Goal: Task Accomplishment & Management: Complete application form

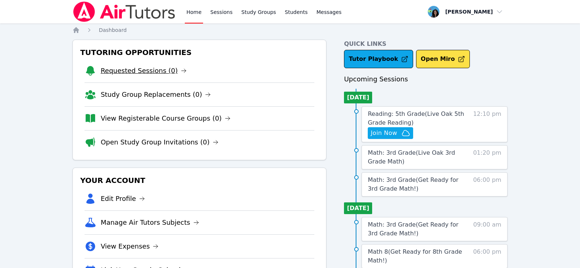
click at [148, 71] on link "Requested Sessions (0)" at bounding box center [144, 71] width 86 height 10
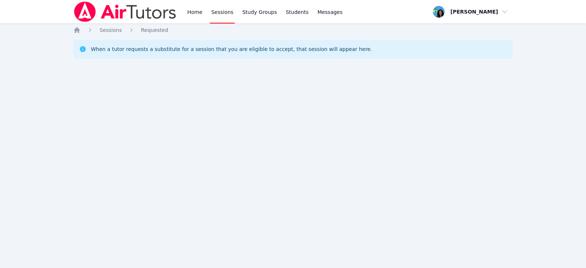
click at [213, 10] on link "Sessions" at bounding box center [222, 11] width 25 height 23
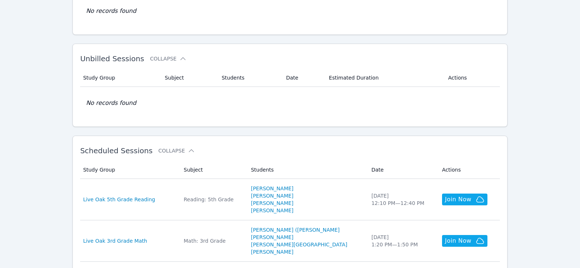
scroll to position [110, 0]
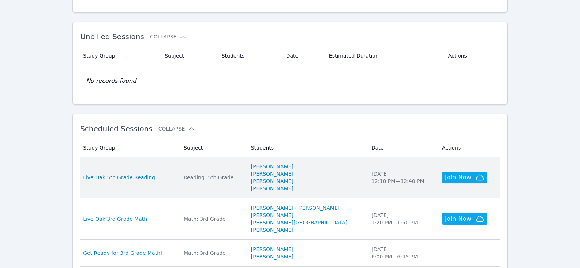
click at [279, 165] on link "[PERSON_NAME]" at bounding box center [272, 166] width 42 height 7
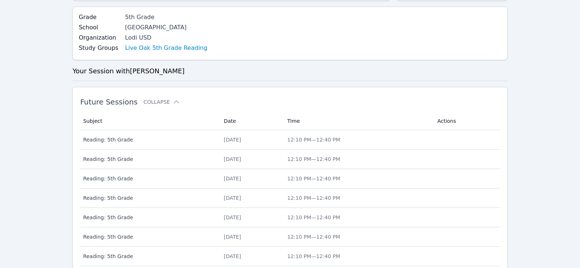
scroll to position [282, 0]
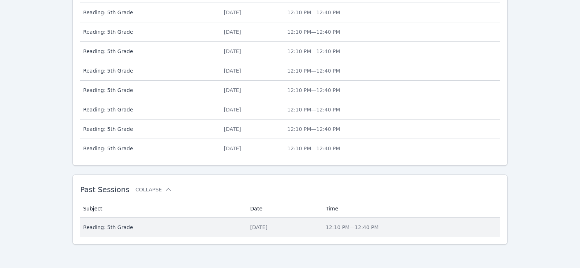
click at [142, 228] on span "Reading: 5th Grade" at bounding box center [162, 226] width 158 height 7
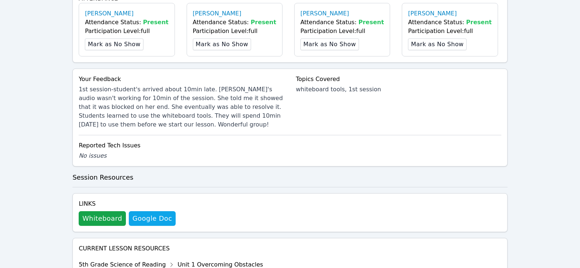
scroll to position [330, 0]
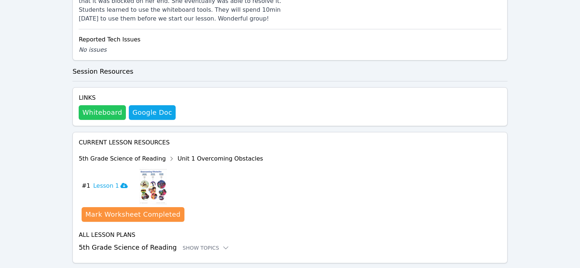
click at [94, 116] on button "Whiteboard" at bounding box center [102, 112] width 47 height 15
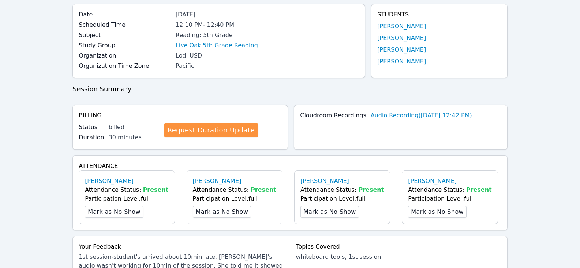
scroll to position [0, 0]
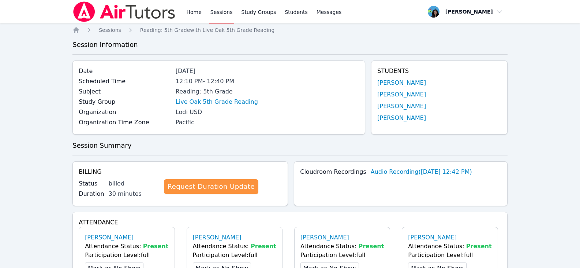
click at [218, 11] on link "Sessions" at bounding box center [221, 11] width 25 height 23
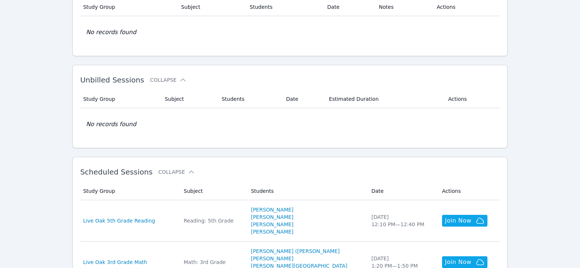
scroll to position [146, 0]
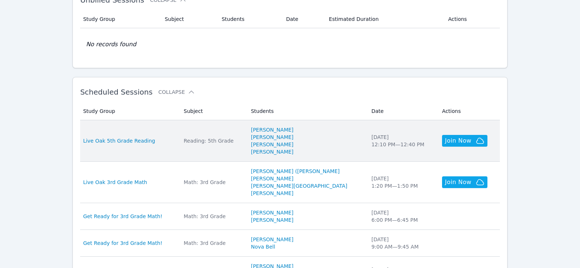
click at [216, 141] on div "Reading: 5th Grade" at bounding box center [213, 140] width 59 height 7
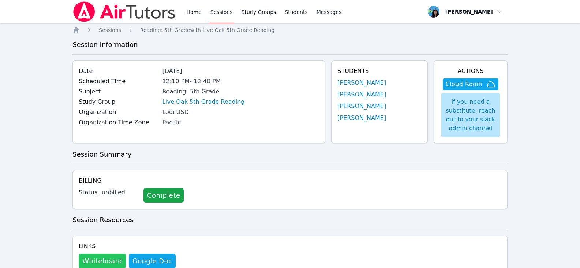
click at [97, 258] on button "Whiteboard" at bounding box center [102, 260] width 47 height 15
click at [216, 15] on link "Sessions" at bounding box center [221, 11] width 25 height 23
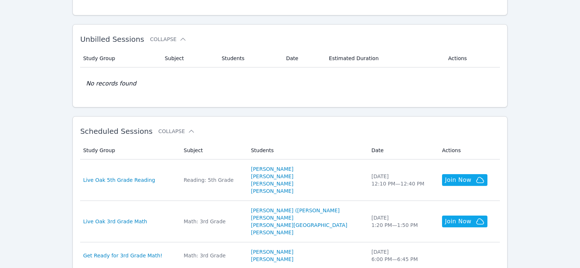
scroll to position [110, 0]
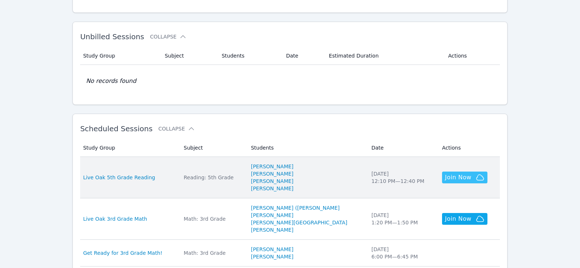
click at [476, 179] on icon "button" at bounding box center [480, 177] width 9 height 9
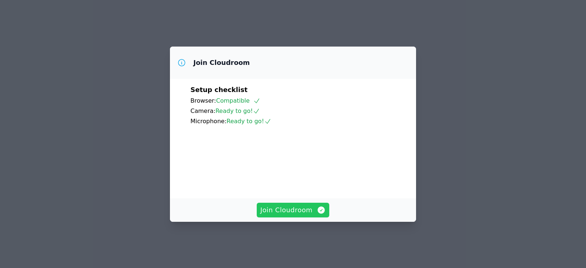
click at [309, 215] on span "Join Cloudroom" at bounding box center [293, 210] width 66 height 10
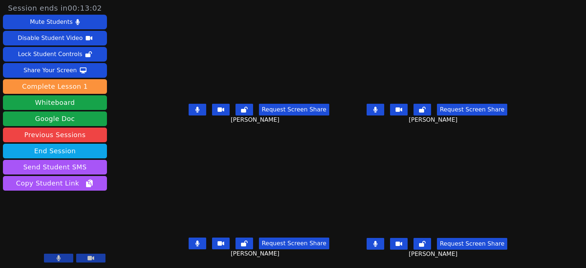
drag, startPoint x: 189, startPoint y: 246, endPoint x: 191, endPoint y: 172, distance: 74.0
click at [195, 246] on icon at bounding box center [197, 243] width 4 height 6
click at [195, 110] on icon at bounding box center [197, 110] width 4 height 6
click at [384, 241] on button at bounding box center [376, 244] width 18 height 12
click at [383, 112] on button at bounding box center [376, 110] width 18 height 12
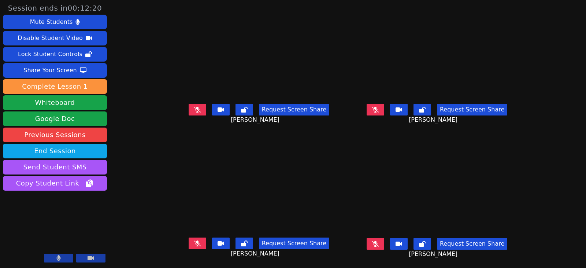
click at [383, 243] on button at bounding box center [376, 244] width 18 height 12
click at [193, 109] on button at bounding box center [198, 110] width 18 height 12
click at [189, 109] on button at bounding box center [198, 110] width 18 height 12
click at [194, 244] on icon at bounding box center [197, 243] width 7 height 6
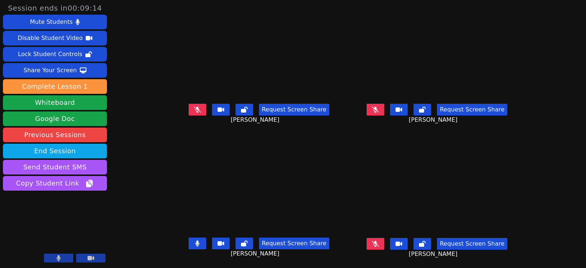
drag, startPoint x: 193, startPoint y: 245, endPoint x: 201, endPoint y: 245, distance: 8.4
click at [193, 245] on button at bounding box center [198, 243] width 18 height 12
click at [194, 110] on icon at bounding box center [197, 110] width 7 height 6
click at [195, 109] on icon at bounding box center [197, 110] width 4 height 6
click at [384, 109] on button at bounding box center [376, 110] width 18 height 12
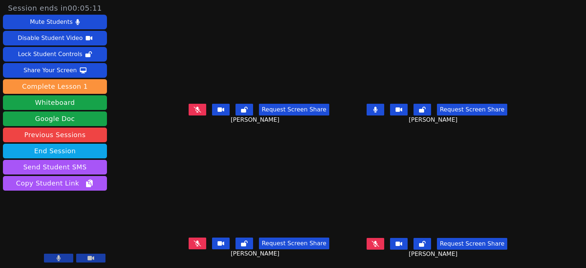
click at [377, 111] on icon at bounding box center [375, 110] width 4 height 6
click at [194, 245] on icon at bounding box center [197, 243] width 7 height 6
click at [189, 243] on button at bounding box center [198, 243] width 18 height 12
click at [379, 243] on icon at bounding box center [375, 244] width 7 height 6
drag, startPoint x: 191, startPoint y: 111, endPoint x: 199, endPoint y: 149, distance: 39.2
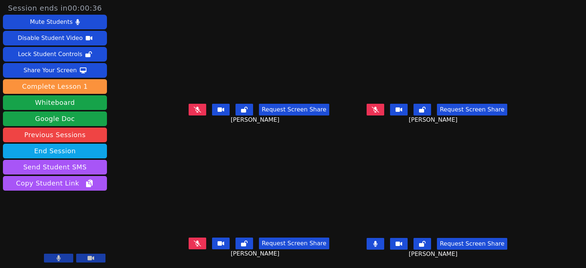
click at [194, 111] on icon at bounding box center [197, 110] width 7 height 6
click at [194, 241] on icon at bounding box center [197, 243] width 7 height 6
click at [379, 108] on icon at bounding box center [375, 110] width 7 height 6
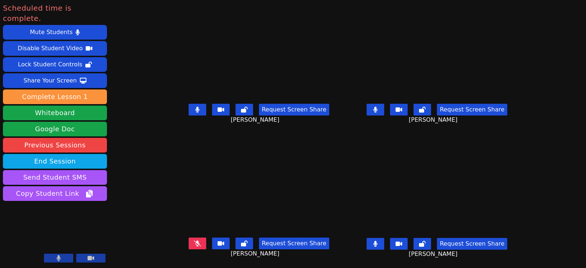
click at [194, 243] on icon at bounding box center [197, 243] width 7 height 6
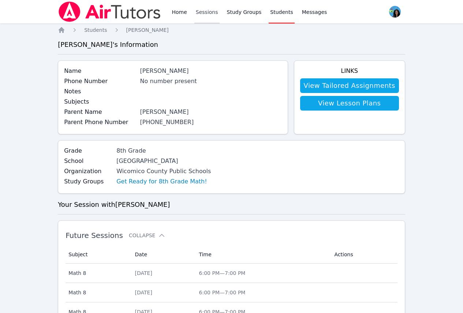
click at [206, 16] on link "Sessions" at bounding box center [206, 11] width 25 height 23
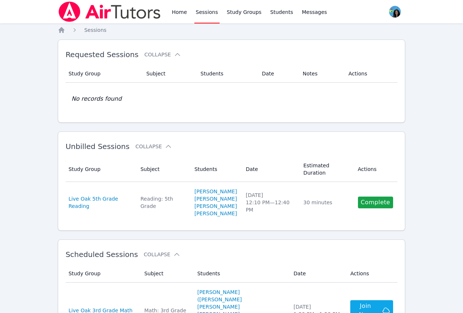
click at [203, 12] on link "Sessions" at bounding box center [206, 11] width 25 height 23
drag, startPoint x: 438, startPoint y: 126, endPoint x: 397, endPoint y: 120, distance: 41.1
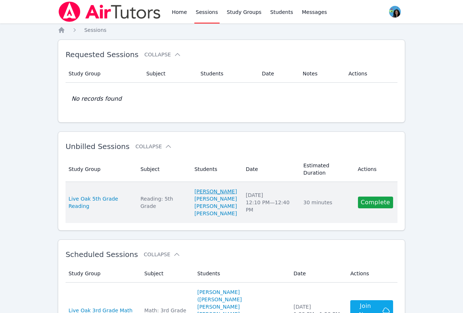
click at [201, 188] on link "[PERSON_NAME]" at bounding box center [215, 191] width 42 height 7
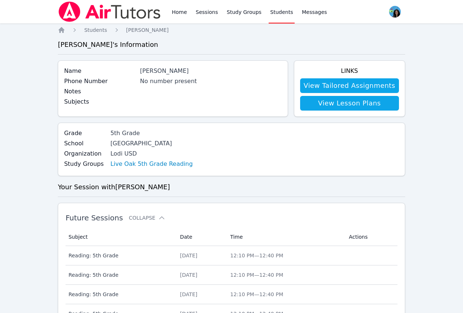
click at [179, 72] on div "[PERSON_NAME]" at bounding box center [211, 71] width 142 height 9
click at [339, 89] on link "View Tailored Assignments" at bounding box center [349, 85] width 99 height 15
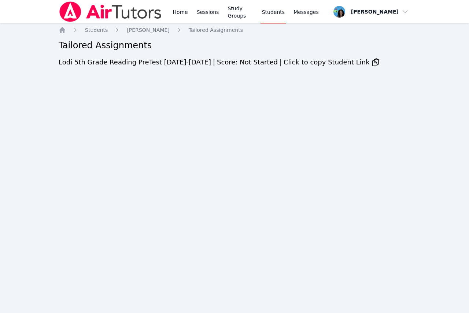
click at [440, 115] on div "Home Sessions Study Groups Students Messages Open user menu Maya Habou-Klimczak…" at bounding box center [234, 156] width 469 height 313
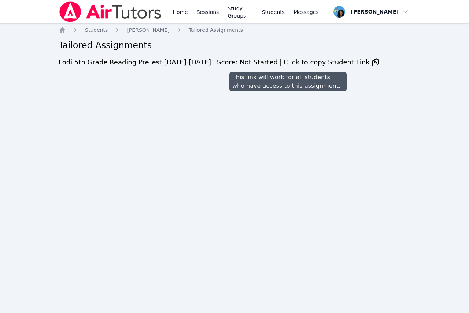
click at [372, 62] on icon at bounding box center [375, 62] width 6 height 7
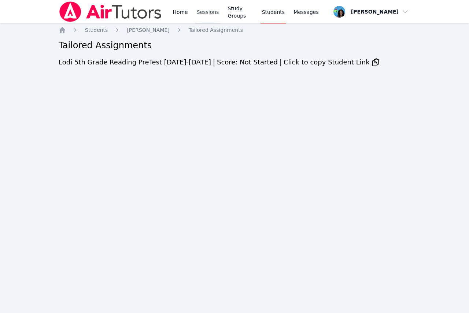
click at [200, 15] on link "Sessions" at bounding box center [207, 11] width 25 height 23
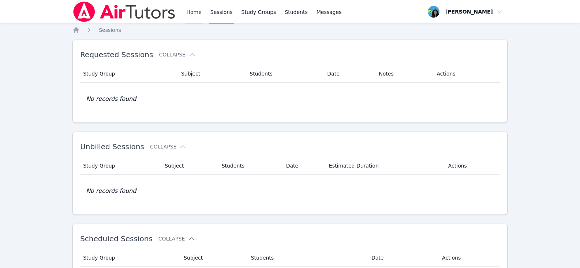
click at [196, 9] on link "Home" at bounding box center [194, 11] width 18 height 23
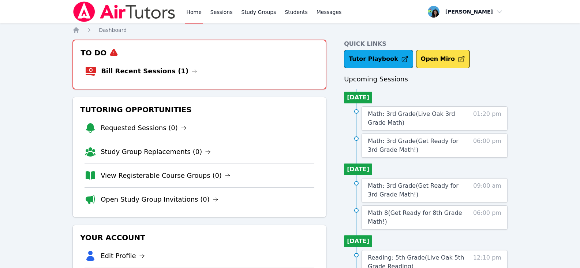
click at [191, 71] on icon at bounding box center [194, 71] width 6 height 6
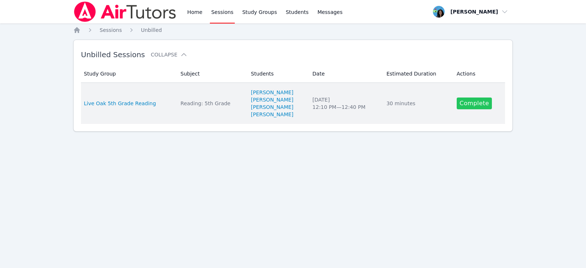
click at [474, 107] on link "Complete" at bounding box center [474, 103] width 35 height 12
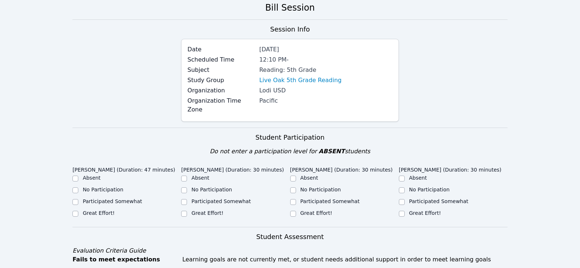
scroll to position [146, 0]
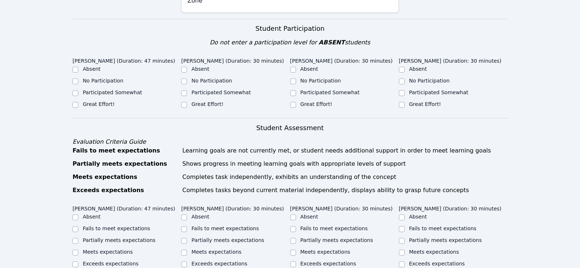
click at [104, 101] on label "Great Effort!" at bounding box center [99, 104] width 32 height 6
click at [78, 102] on input "Great Effort!" at bounding box center [75, 105] width 6 height 6
checkbox input "true"
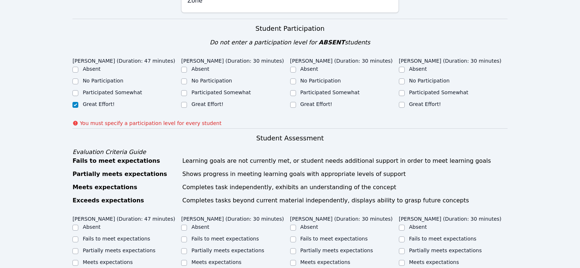
click at [202, 101] on label "Great Effort!" at bounding box center [207, 104] width 32 height 6
click at [187, 102] on input "Great Effort!" at bounding box center [184, 105] width 6 height 6
checkbox input "true"
click at [320, 101] on label "Great Effort!" at bounding box center [317, 104] width 32 height 6
click at [296, 102] on input "Great Effort!" at bounding box center [293, 105] width 6 height 6
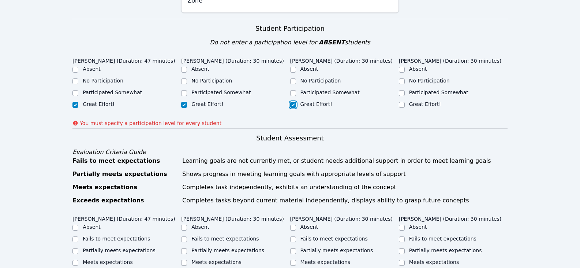
checkbox input "true"
click at [430, 101] on label "Great Effort!" at bounding box center [425, 104] width 32 height 6
click at [405, 102] on input "Great Effort!" at bounding box center [402, 105] width 6 height 6
checkbox input "true"
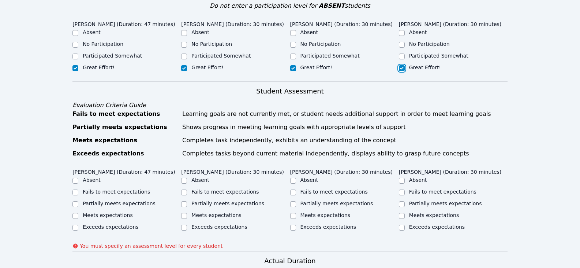
scroll to position [220, 0]
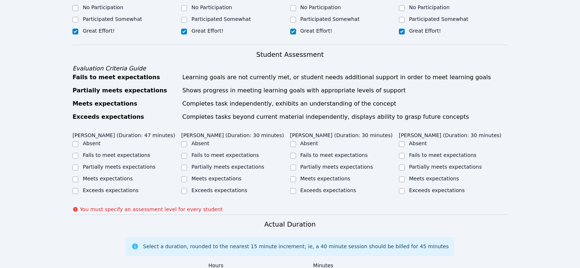
click at [118, 164] on label "Partially meets expectations" at bounding box center [119, 167] width 73 height 6
click at [78, 164] on input "Partially meets expectations" at bounding box center [75, 167] width 6 height 6
checkbox input "true"
click at [246, 164] on label "Partially meets expectations" at bounding box center [227, 167] width 73 height 6
click at [187, 164] on input "Partially meets expectations" at bounding box center [184, 167] width 6 height 6
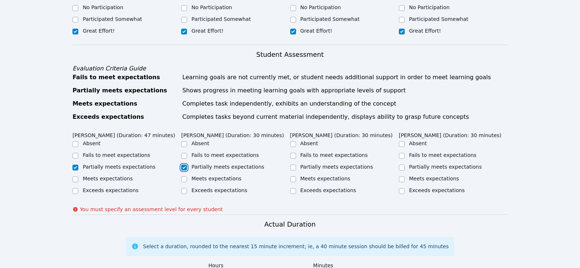
checkbox input "true"
click at [339, 164] on label "Partially meets expectations" at bounding box center [337, 167] width 73 height 6
click at [296, 164] on input "Partially meets expectations" at bounding box center [293, 167] width 6 height 6
checkbox input "true"
click at [438, 164] on label "Partially meets expectations" at bounding box center [445, 167] width 73 height 6
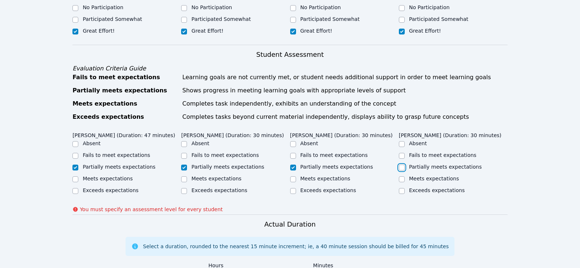
click at [405, 164] on input "Partially meets expectations" at bounding box center [402, 167] width 6 height 6
checkbox input "true"
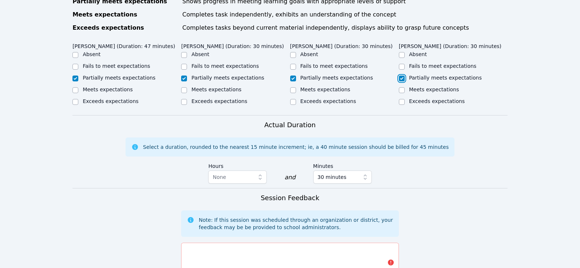
scroll to position [403, 0]
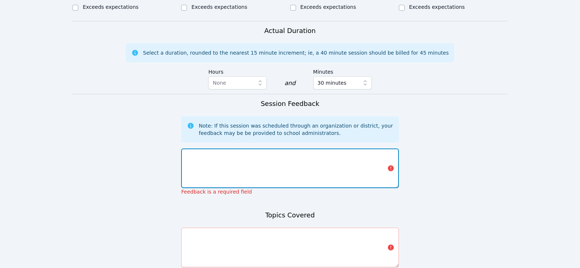
click at [306, 154] on textarea at bounding box center [289, 168] width 217 height 40
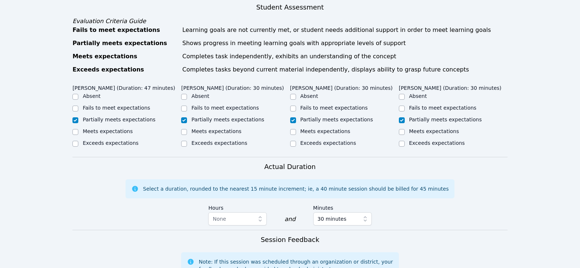
scroll to position [366, 0]
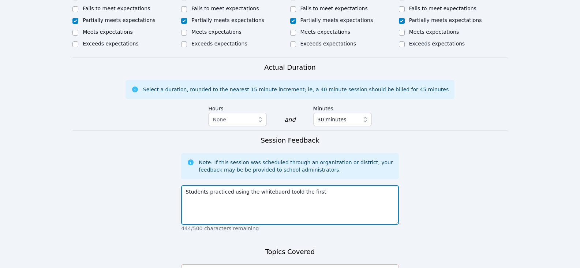
click at [289, 185] on textarea "Students practiced using the whitebaord toold the first" at bounding box center [289, 205] width 217 height 40
click at [314, 186] on textarea "Students practiced using the whiteboard told the first" at bounding box center [289, 205] width 217 height 40
click at [289, 185] on textarea "Students practiced using the whiteboard told the first" at bounding box center [289, 205] width 217 height 40
click at [327, 190] on textarea "Students practiced using the whiteboard tools the first" at bounding box center [289, 205] width 217 height 40
click at [315, 185] on textarea "Students practiced using the whiteboard tools the first ten minutes." at bounding box center [289, 205] width 217 height 40
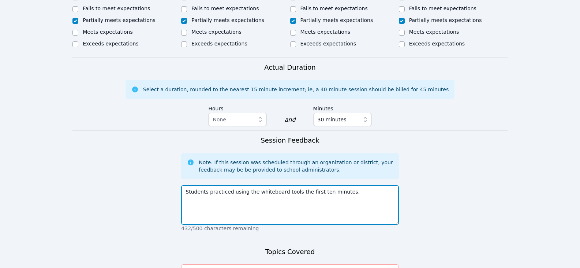
drag, startPoint x: 310, startPoint y: 182, endPoint x: 317, endPoint y: 182, distance: 7.3
click at [317, 185] on textarea "Students practiced using the whiteboard tools the first ten minutes." at bounding box center [289, 205] width 217 height 40
click at [342, 185] on textarea "Students practiced using the whiteboard tools the first 10-15 minutes." at bounding box center [289, 205] width 217 height 40
click at [332, 197] on textarea "Students practiced using the whiteboard tools the first 10-15 minutes-everyone …" at bounding box center [289, 205] width 217 height 40
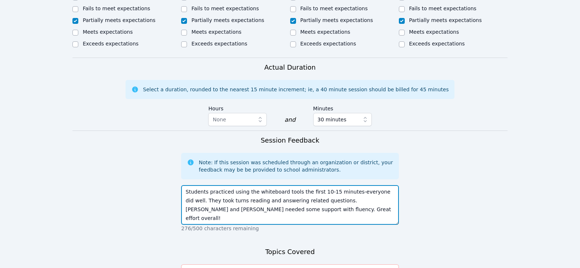
type textarea "Students practiced using the whiteboard tools the first 10-15 minutes-everyone …"
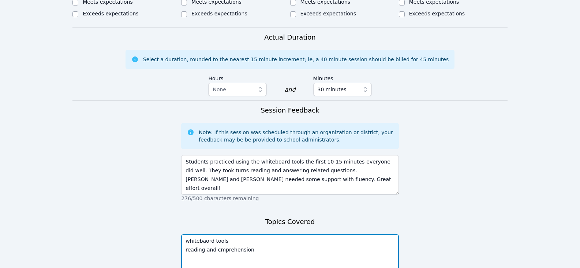
scroll to position [409, 0]
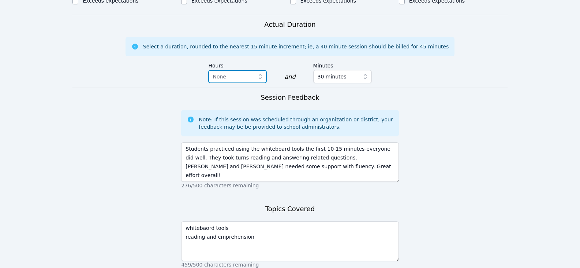
drag, startPoint x: 202, startPoint y: 213, endPoint x: 245, endPoint y: 66, distance: 153.9
click at [245, 72] on span "None" at bounding box center [233, 76] width 40 height 9
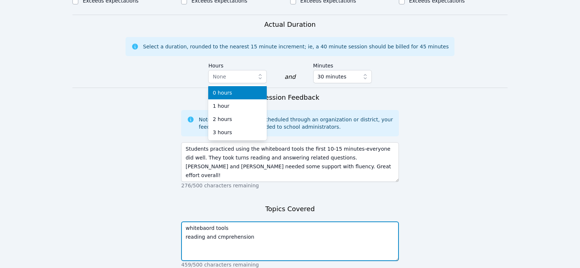
click at [212, 222] on textarea "whitebaord tools reading and cmprehension" at bounding box center [289, 241] width 217 height 40
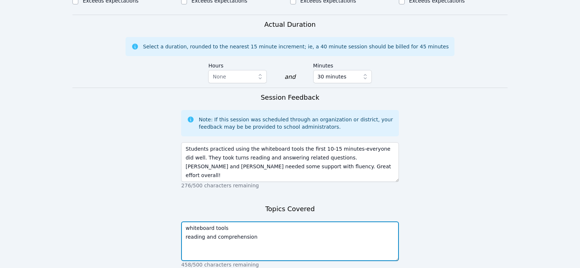
type textarea "whiteboard tools reading and comprehension"
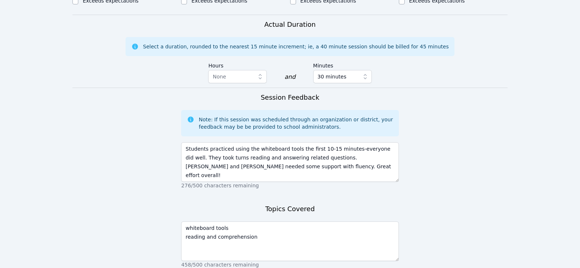
click at [476, 206] on form "Student Participation Do not enter a participation level for ABSENT students Ai…" at bounding box center [289, 32] width 435 height 552
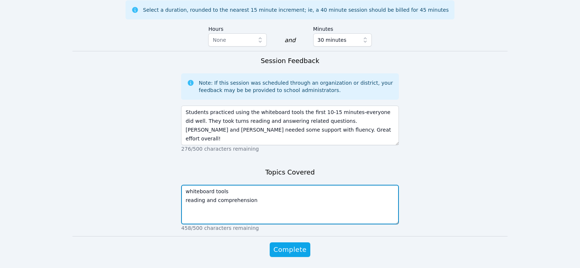
click at [252, 201] on textarea "whiteboard tools reading and comprehension" at bounding box center [289, 205] width 217 height 40
click at [273, 213] on textarea "whiteboard tools reading and comprehension" at bounding box center [289, 205] width 217 height 40
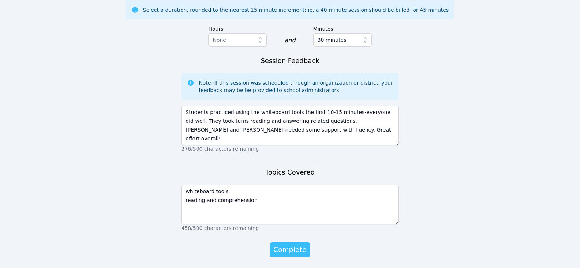
drag, startPoint x: 289, startPoint y: 241, endPoint x: 282, endPoint y: 240, distance: 6.2
click at [289, 244] on span "Complete" at bounding box center [290, 249] width 33 height 10
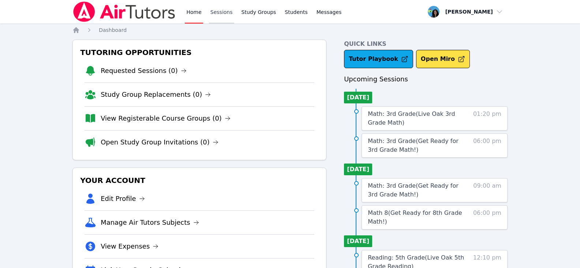
click at [216, 12] on link "Sessions" at bounding box center [221, 11] width 25 height 23
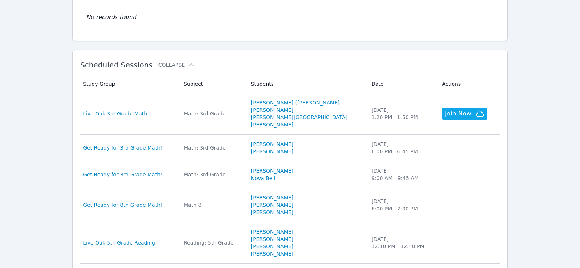
scroll to position [220, 0]
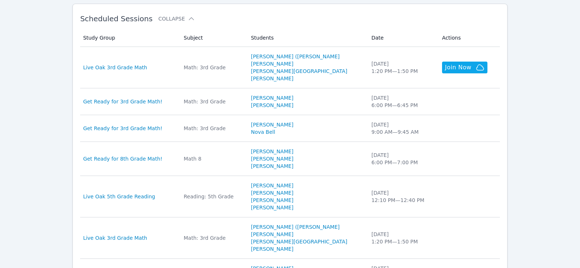
drag, startPoint x: 215, startPoint y: 195, endPoint x: 223, endPoint y: 196, distance: 8.5
click at [215, 196] on div "Reading: 5th Grade" at bounding box center [213, 196] width 59 height 7
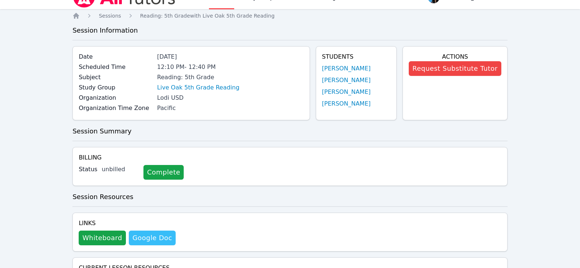
scroll to position [37, 0]
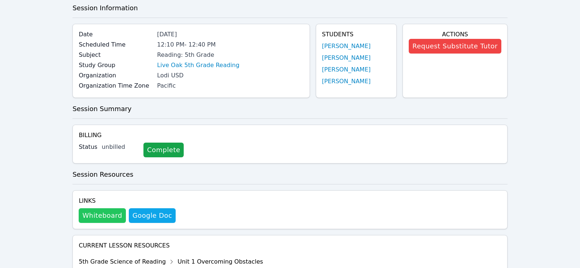
click at [90, 218] on button "Whiteboard" at bounding box center [102, 215] width 47 height 15
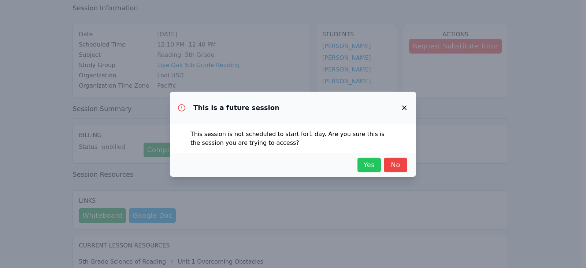
click at [369, 165] on span "Yes" at bounding box center [369, 165] width 16 height 10
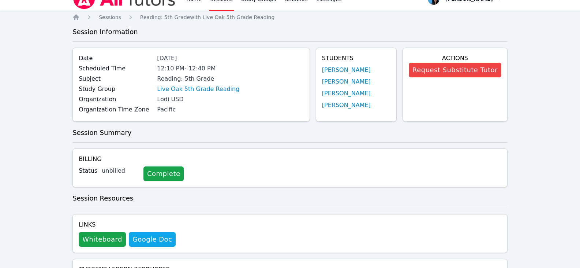
scroll to position [0, 0]
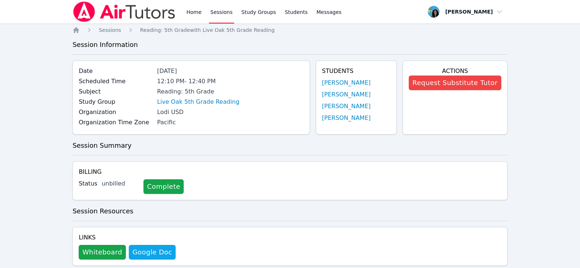
click at [212, 11] on link "Sessions" at bounding box center [221, 11] width 25 height 23
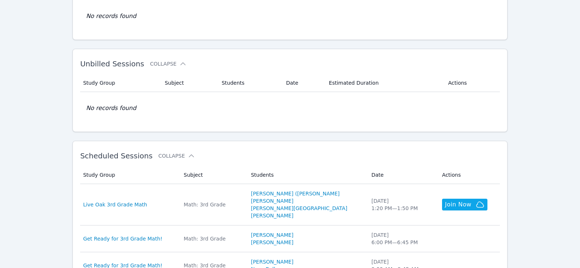
scroll to position [146, 0]
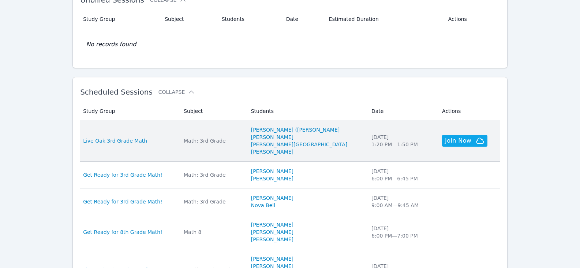
click at [216, 141] on div "Math: 3rd Grade" at bounding box center [213, 140] width 59 height 7
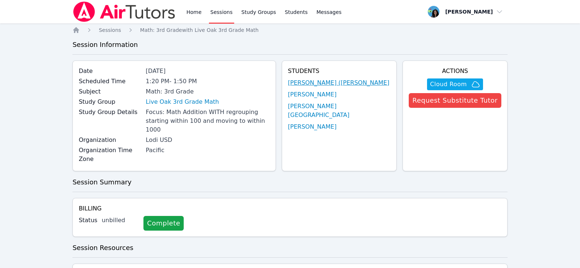
click at [351, 84] on link "[PERSON_NAME] ([PERSON_NAME]" at bounding box center [338, 82] width 101 height 9
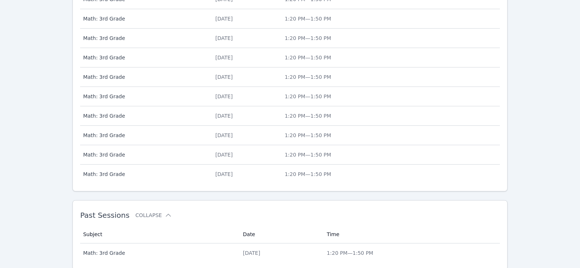
scroll to position [282, 0]
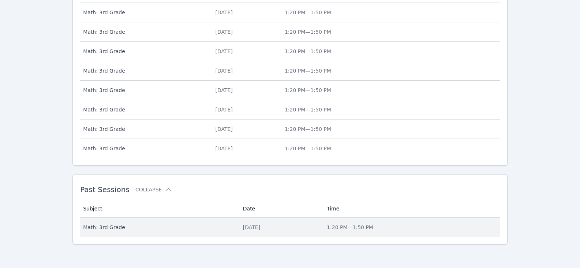
click at [243, 227] on div "[DATE]" at bounding box center [280, 226] width 75 height 7
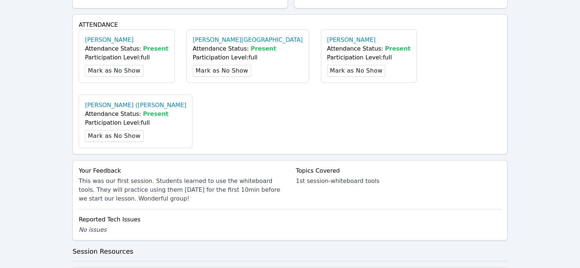
scroll to position [293, 0]
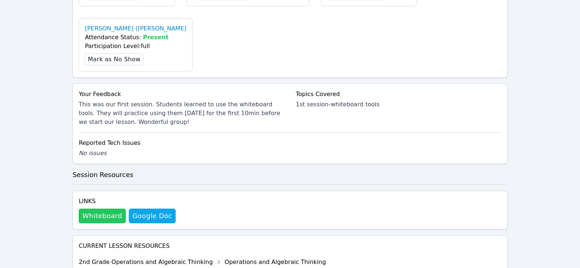
click at [98, 208] on button "Whiteboard" at bounding box center [102, 215] width 47 height 15
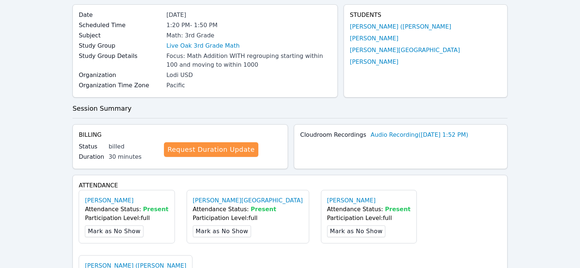
scroll to position [0, 0]
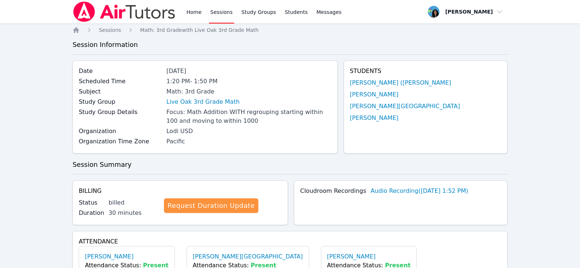
click at [220, 11] on link "Sessions" at bounding box center [221, 11] width 25 height 23
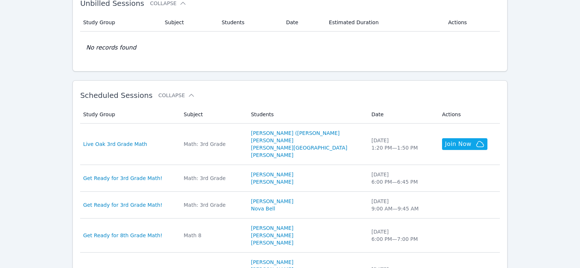
scroll to position [146, 0]
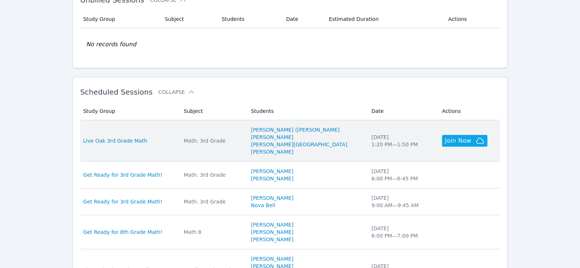
click at [218, 140] on div "Math: 3rd Grade" at bounding box center [213, 140] width 59 height 7
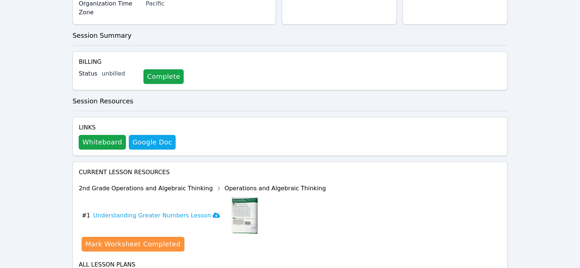
scroll to position [177, 0]
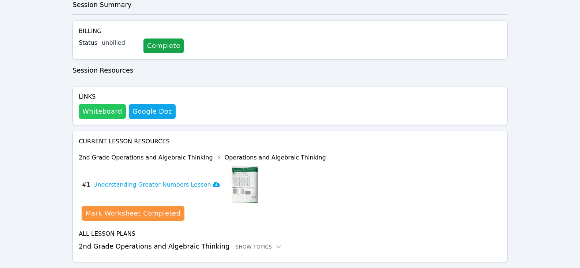
click at [99, 104] on button "Whiteboard" at bounding box center [102, 111] width 47 height 15
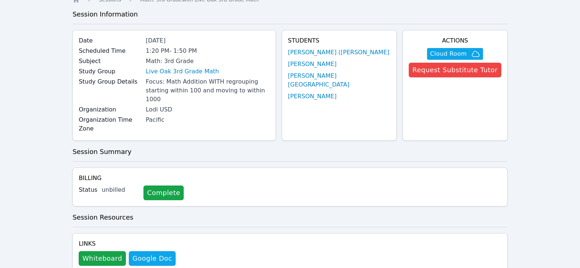
scroll to position [0, 0]
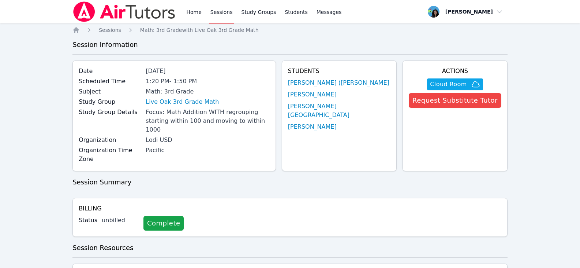
click at [222, 15] on link "Sessions" at bounding box center [221, 11] width 25 height 23
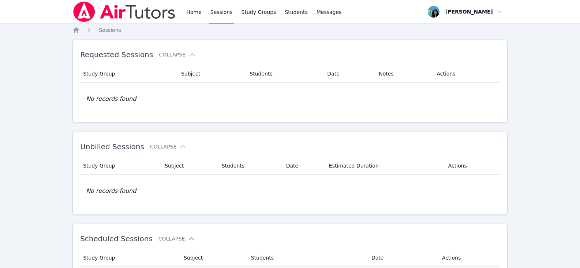
scroll to position [110, 0]
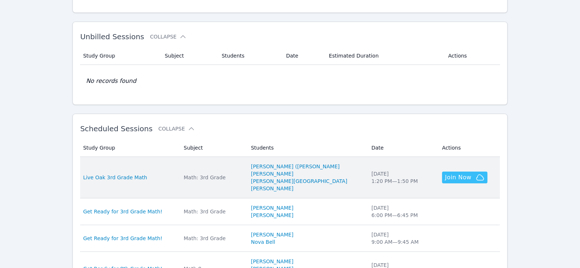
click at [445, 179] on span "Join Now" at bounding box center [458, 177] width 26 height 9
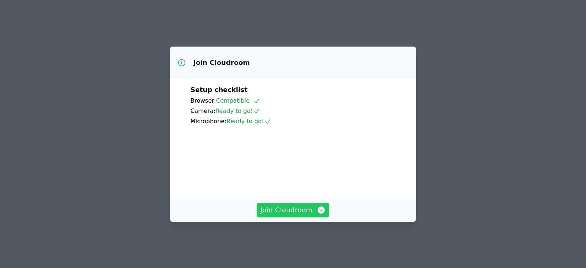
click at [310, 217] on button "Join Cloudroom" at bounding box center [293, 209] width 73 height 15
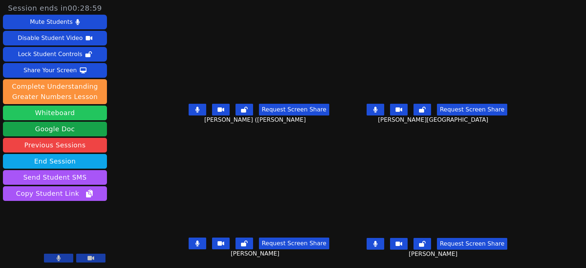
click at [79, 114] on button "Whiteboard" at bounding box center [55, 112] width 104 height 15
click at [195, 240] on icon at bounding box center [197, 243] width 4 height 6
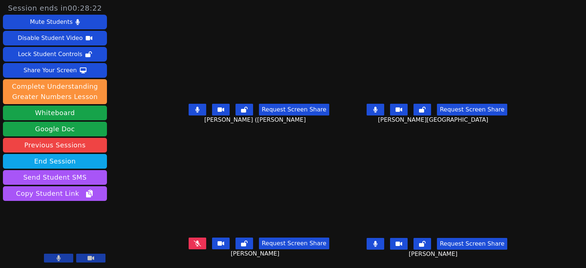
click at [195, 107] on icon at bounding box center [197, 110] width 4 height 6
click at [396, 242] on div "Request Screen Share" at bounding box center [437, 244] width 141 height 12
click at [384, 241] on button at bounding box center [376, 244] width 18 height 12
click at [384, 104] on button at bounding box center [376, 110] width 18 height 12
click at [194, 107] on icon at bounding box center [197, 110] width 7 height 6
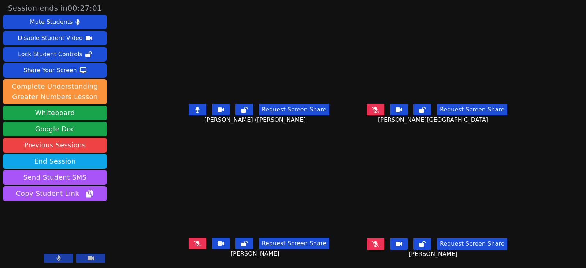
click at [195, 107] on icon at bounding box center [197, 110] width 4 height 6
click at [383, 238] on button at bounding box center [376, 244] width 18 height 12
click at [194, 107] on icon at bounding box center [197, 110] width 7 height 6
click at [194, 240] on icon at bounding box center [197, 243] width 7 height 6
click at [379, 107] on icon at bounding box center [375, 110] width 7 height 6
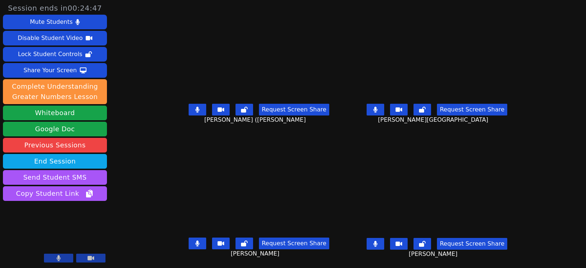
click at [195, 107] on icon at bounding box center [197, 110] width 4 height 6
click at [194, 239] on button at bounding box center [198, 243] width 18 height 12
click at [377, 107] on icon at bounding box center [375, 110] width 4 height 6
click at [379, 107] on icon at bounding box center [375, 110] width 7 height 6
click at [194, 240] on icon at bounding box center [197, 243] width 7 height 6
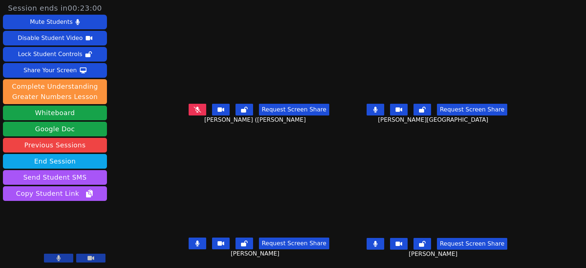
click at [377, 241] on icon at bounding box center [375, 244] width 4 height 6
click at [195, 240] on icon at bounding box center [197, 243] width 4 height 6
drag, startPoint x: 185, startPoint y: 240, endPoint x: 189, endPoint y: 241, distance: 3.9
click at [194, 240] on icon at bounding box center [197, 243] width 7 height 6
click at [194, 107] on icon at bounding box center [197, 110] width 7 height 6
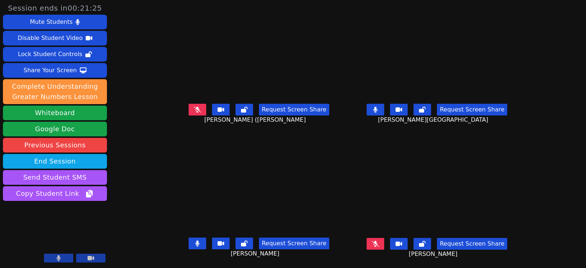
click at [379, 241] on icon at bounding box center [375, 244] width 7 height 6
drag, startPoint x: 395, startPoint y: 105, endPoint x: 395, endPoint y: 111, distance: 5.1
click at [384, 105] on button at bounding box center [376, 110] width 18 height 12
click at [384, 238] on button at bounding box center [376, 244] width 18 height 12
click at [192, 237] on button at bounding box center [198, 243] width 18 height 12
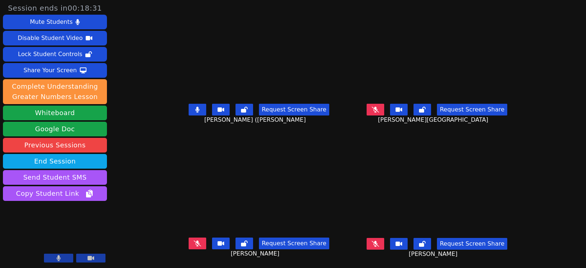
click at [194, 240] on icon at bounding box center [197, 243] width 7 height 6
click at [379, 107] on icon at bounding box center [375, 110] width 7 height 6
click at [195, 240] on icon at bounding box center [197, 243] width 4 height 6
click at [384, 106] on button at bounding box center [376, 110] width 18 height 12
click at [379, 241] on icon at bounding box center [375, 244] width 7 height 6
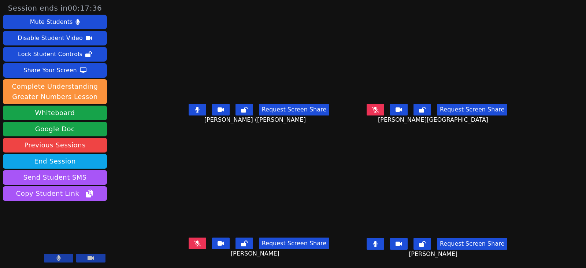
click at [189, 107] on button at bounding box center [198, 110] width 18 height 12
click at [377, 241] on icon at bounding box center [375, 244] width 4 height 6
click at [189, 105] on button at bounding box center [198, 110] width 18 height 12
click at [384, 104] on button at bounding box center [376, 110] width 18 height 12
click at [189, 105] on button at bounding box center [198, 110] width 18 height 12
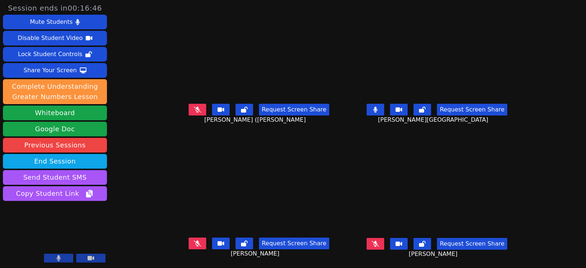
click at [384, 108] on button at bounding box center [376, 110] width 18 height 12
click at [379, 107] on icon at bounding box center [375, 110] width 7 height 6
drag, startPoint x: 385, startPoint y: 104, endPoint x: 360, endPoint y: 119, distance: 29.4
click at [377, 107] on icon at bounding box center [375, 110] width 4 height 6
click at [194, 240] on icon at bounding box center [197, 243] width 7 height 6
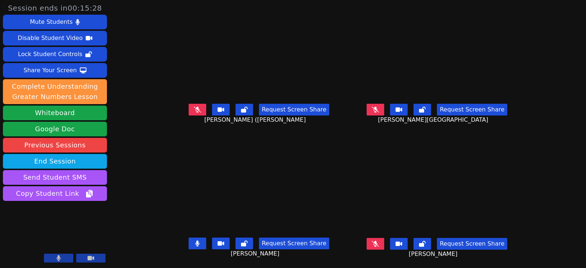
click at [384, 238] on button at bounding box center [376, 244] width 18 height 12
click at [189, 237] on button at bounding box center [198, 243] width 18 height 12
click at [194, 107] on icon at bounding box center [197, 110] width 7 height 6
click at [195, 107] on icon at bounding box center [197, 110] width 4 height 6
click at [194, 240] on icon at bounding box center [197, 243] width 7 height 6
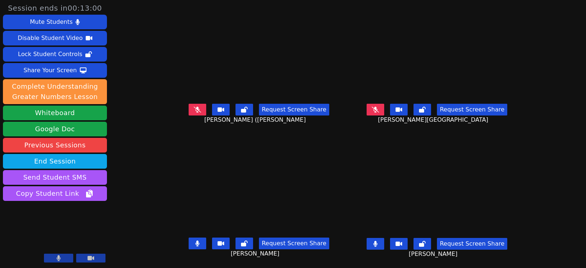
drag, startPoint x: 187, startPoint y: 238, endPoint x: 190, endPoint y: 238, distance: 3.7
click at [195, 240] on icon at bounding box center [197, 243] width 4 height 6
click at [384, 241] on button at bounding box center [376, 244] width 18 height 12
click at [379, 107] on icon at bounding box center [375, 110] width 7 height 6
click at [195, 107] on button at bounding box center [198, 110] width 18 height 12
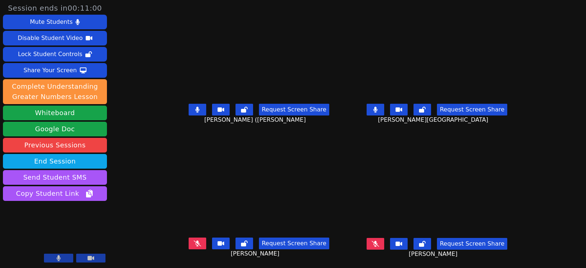
click at [379, 241] on icon at bounding box center [375, 244] width 7 height 6
click at [194, 241] on icon at bounding box center [197, 243] width 7 height 6
click at [189, 104] on button at bounding box center [198, 110] width 18 height 12
click at [377, 241] on icon at bounding box center [375, 244] width 4 height 6
click at [195, 241] on icon at bounding box center [197, 243] width 4 height 6
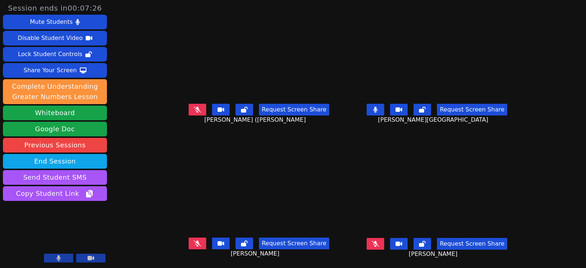
click at [194, 104] on button at bounding box center [198, 110] width 18 height 12
click at [194, 240] on icon at bounding box center [197, 243] width 7 height 6
click at [384, 241] on button at bounding box center [376, 244] width 18 height 12
drag, startPoint x: 188, startPoint y: 103, endPoint x: 191, endPoint y: 109, distance: 7.1
click at [195, 107] on icon at bounding box center [197, 110] width 4 height 6
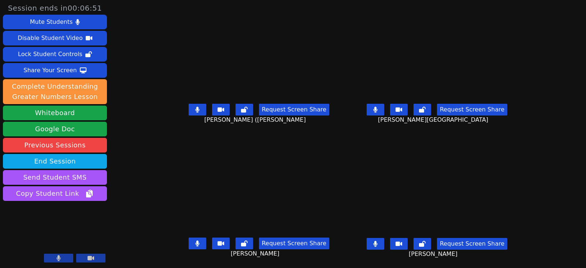
click at [195, 240] on icon at bounding box center [197, 243] width 4 height 6
click at [384, 241] on button at bounding box center [376, 244] width 18 height 12
click at [384, 104] on button at bounding box center [376, 110] width 18 height 12
click at [193, 107] on button at bounding box center [198, 110] width 18 height 12
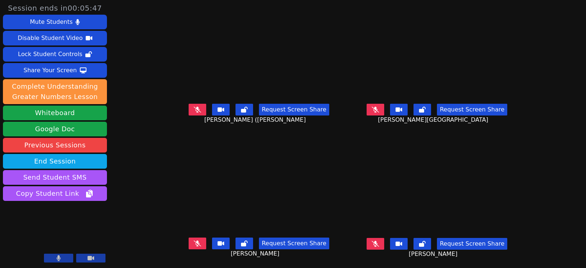
click at [189, 237] on button at bounding box center [198, 243] width 18 height 12
click at [191, 237] on button at bounding box center [198, 243] width 18 height 12
click at [189, 105] on button at bounding box center [198, 110] width 18 height 12
click at [379, 241] on icon at bounding box center [375, 244] width 7 height 6
click at [195, 107] on icon at bounding box center [197, 110] width 4 height 6
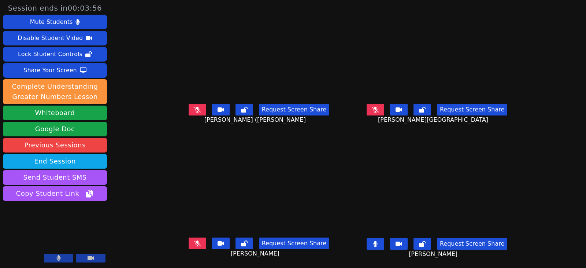
click at [384, 238] on button at bounding box center [376, 244] width 18 height 12
click at [379, 107] on icon at bounding box center [375, 110] width 7 height 6
click at [189, 104] on button at bounding box center [198, 110] width 18 height 12
click at [377, 107] on icon at bounding box center [375, 110] width 4 height 6
click at [384, 238] on button at bounding box center [376, 244] width 18 height 12
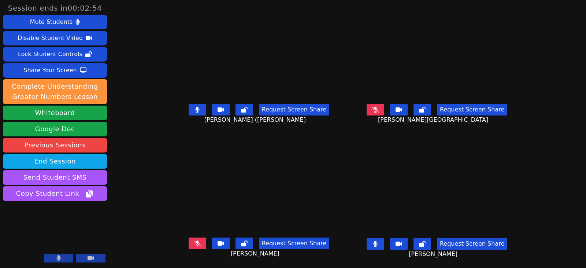
click at [195, 107] on icon at bounding box center [197, 110] width 4 height 6
click at [384, 241] on button at bounding box center [376, 244] width 18 height 12
click at [194, 107] on icon at bounding box center [197, 110] width 7 height 6
click at [195, 107] on icon at bounding box center [197, 110] width 4 height 6
click at [194, 240] on icon at bounding box center [197, 243] width 7 height 6
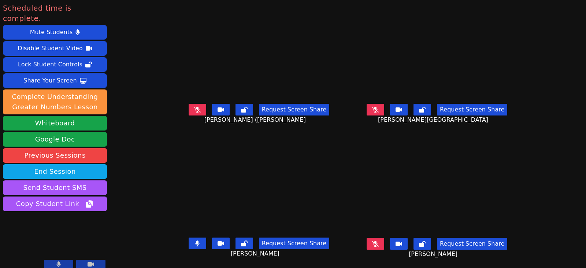
drag, startPoint x: 184, startPoint y: 104, endPoint x: 232, endPoint y: 107, distance: 48.4
click at [189, 104] on button at bounding box center [198, 110] width 18 height 12
click at [379, 107] on icon at bounding box center [375, 110] width 7 height 6
click at [384, 238] on button at bounding box center [376, 244] width 18 height 12
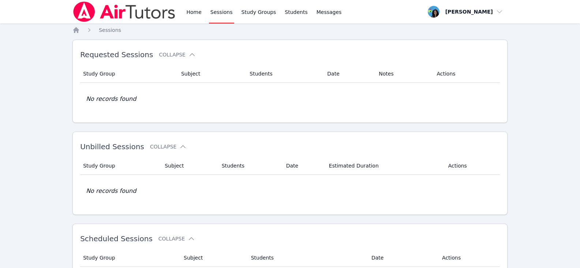
click at [219, 12] on link "Sessions" at bounding box center [221, 11] width 25 height 23
click at [189, 12] on link "Home" at bounding box center [194, 11] width 18 height 23
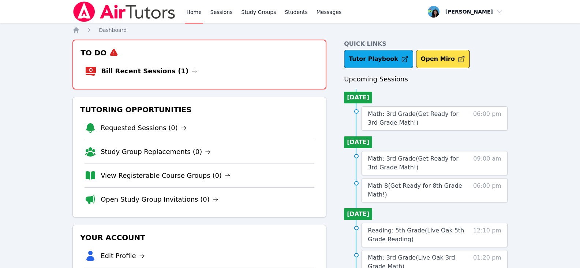
click at [136, 8] on img at bounding box center [124, 11] width 104 height 21
click at [164, 72] on link "Bill Recent Sessions (1)" at bounding box center [149, 71] width 96 height 10
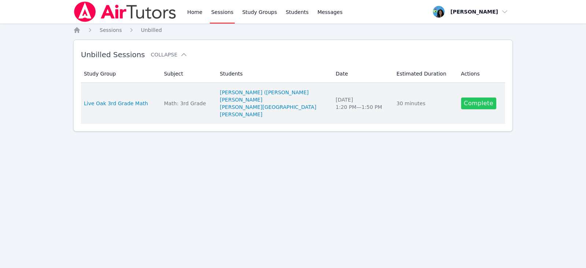
click at [477, 105] on link "Complete" at bounding box center [478, 103] width 35 height 12
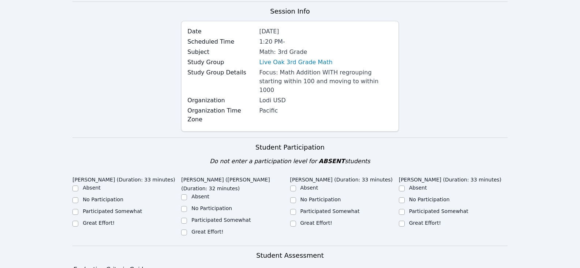
scroll to position [110, 0]
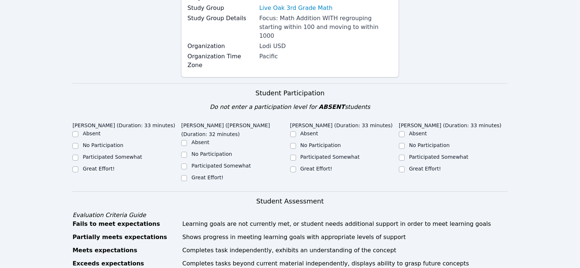
click at [99, 165] on label "Great Effort!" at bounding box center [99, 168] width 32 height 6
click at [78, 166] on input "Great Effort!" at bounding box center [75, 169] width 6 height 6
checkbox input "true"
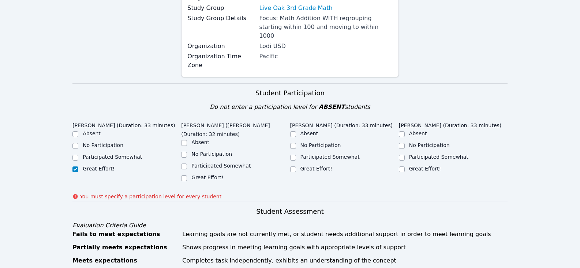
click at [192, 174] on label "Great Effort!" at bounding box center [207, 177] width 32 height 6
click at [187, 175] on input "Great Effort!" at bounding box center [184, 178] width 6 height 6
checkbox input "true"
click at [313, 165] on div "Great Effort!" at bounding box center [317, 168] width 32 height 7
click at [313, 165] on label "Great Effort!" at bounding box center [317, 168] width 32 height 6
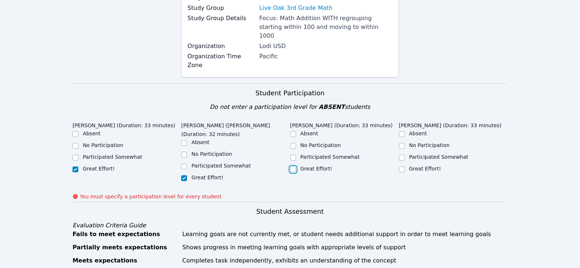
click at [296, 166] on input "Great Effort!" at bounding box center [293, 169] width 6 height 6
checkbox input "true"
click at [429, 165] on label "Great Effort!" at bounding box center [425, 168] width 32 height 6
click at [405, 166] on input "Great Effort!" at bounding box center [402, 169] width 6 height 6
checkbox input "true"
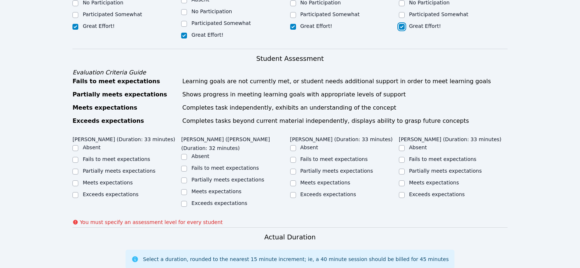
scroll to position [256, 0]
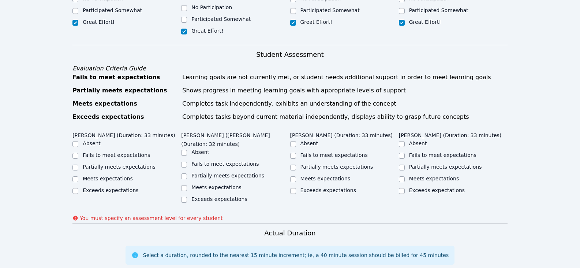
click at [132, 164] on label "Partially meets expectations" at bounding box center [119, 167] width 73 height 6
click at [78, 164] on input "Partially meets expectations" at bounding box center [75, 167] width 6 height 6
checkbox input "true"
click at [200, 172] on label "Partially meets expectations" at bounding box center [227, 175] width 73 height 6
click at [187, 173] on input "Partially meets expectations" at bounding box center [184, 176] width 6 height 6
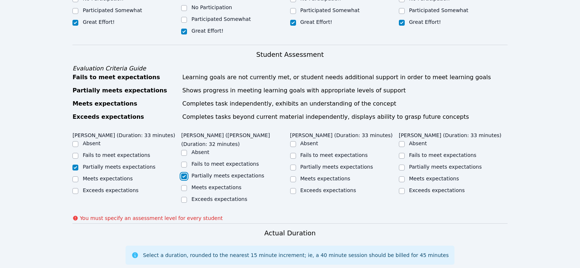
checkbox input "true"
drag, startPoint x: 290, startPoint y: 141, endPoint x: 299, endPoint y: 141, distance: 9.2
click at [290, 164] on input "Partially meets expectations" at bounding box center [293, 167] width 6 height 6
checkbox input "true"
click at [427, 164] on label "Partially meets expectations" at bounding box center [445, 167] width 73 height 6
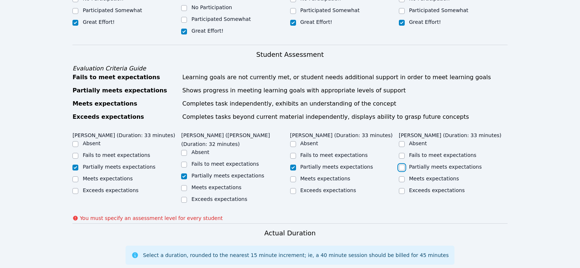
click at [405, 164] on input "Partially meets expectations" at bounding box center [402, 167] width 6 height 6
checkbox input "true"
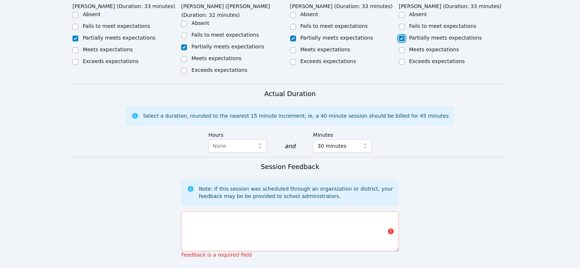
scroll to position [403, 0]
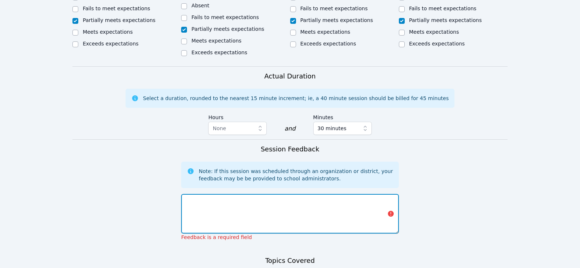
click at [289, 194] on textarea at bounding box center [289, 214] width 217 height 40
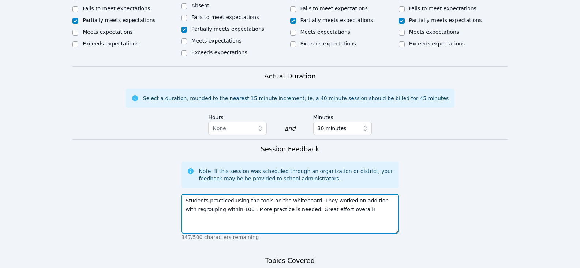
type textarea "Students practiced using the tools on the whiteboard. They worked on addition w…"
click at [335, 194] on textarea "Students practiced using the tools on the whiteboard. They worked on addition w…" at bounding box center [289, 214] width 217 height 40
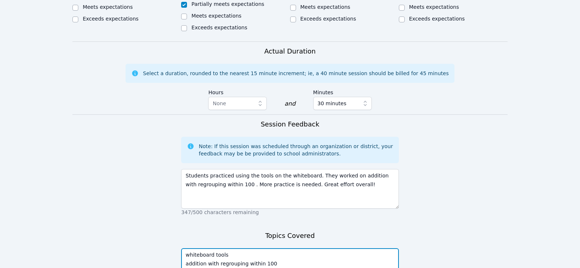
scroll to position [476, 0]
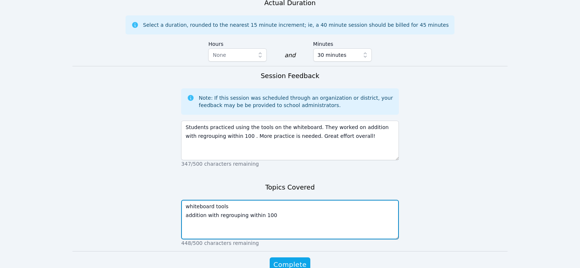
click at [298, 200] on textarea "whiteboard tools addition with regrouping within 100" at bounding box center [289, 220] width 217 height 40
type textarea "whiteboard tools addition with regrouping within 100"
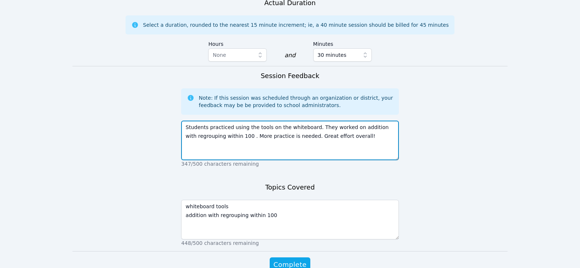
click at [355, 120] on textarea "Students practiced using the tools on the whiteboard. They worked on addition w…" at bounding box center [289, 140] width 217 height 40
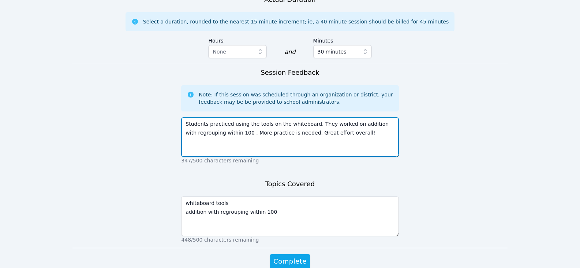
scroll to position [480, 0]
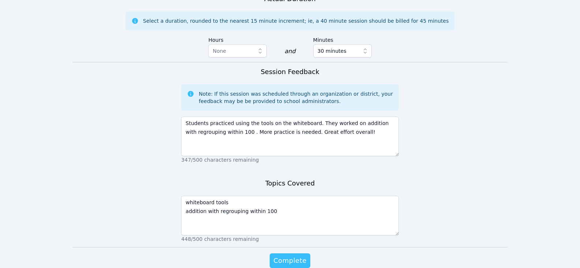
click at [290, 255] on span "Complete" at bounding box center [290, 260] width 33 height 10
